Goal: Check status: Check status

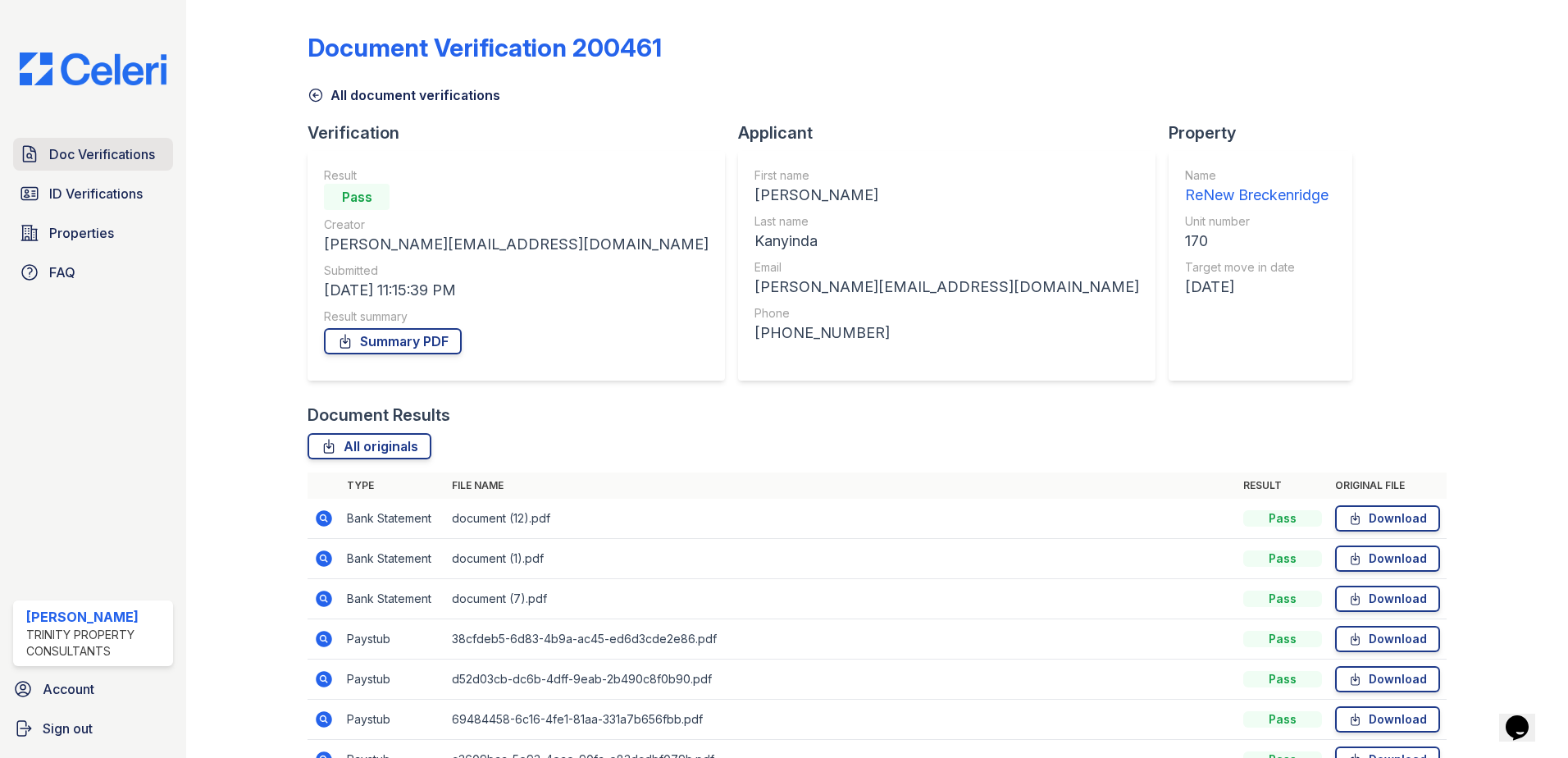
click at [85, 148] on span "Doc Verifications" at bounding box center [102, 154] width 105 height 19
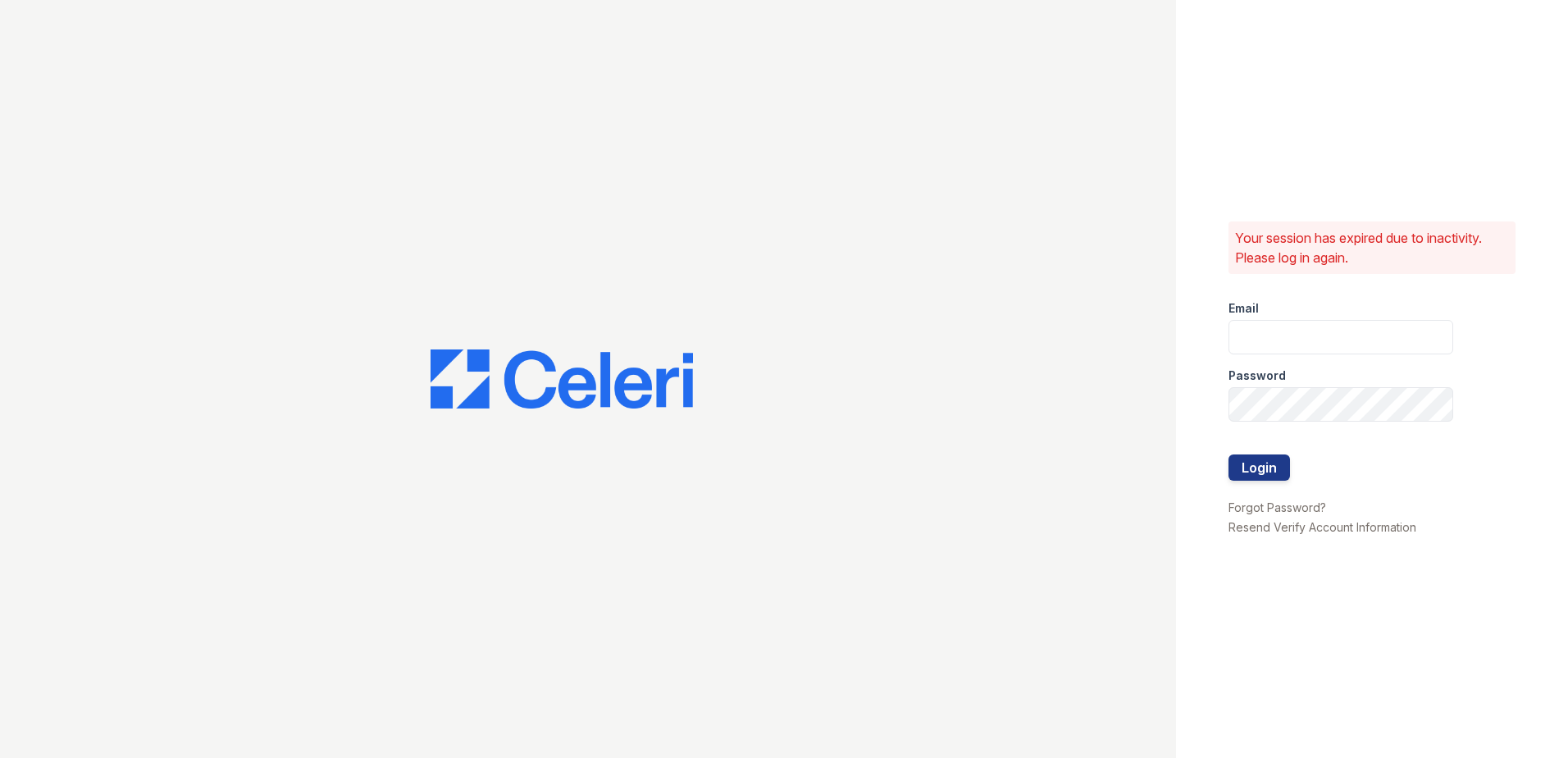
type input "JAMES.BARKER@TRINITY-PM.COM"
click at [1263, 480] on form "Email JAMES.BARKER@TRINITY-PM.COM Password Login" at bounding box center [1341, 391] width 225 height 210
drag, startPoint x: 1263, startPoint y: 480, endPoint x: 1265, endPoint y: 471, distance: 9.2
click at [1265, 471] on button "Login" at bounding box center [1259, 467] width 61 height 27
